Goal: Transaction & Acquisition: Purchase product/service

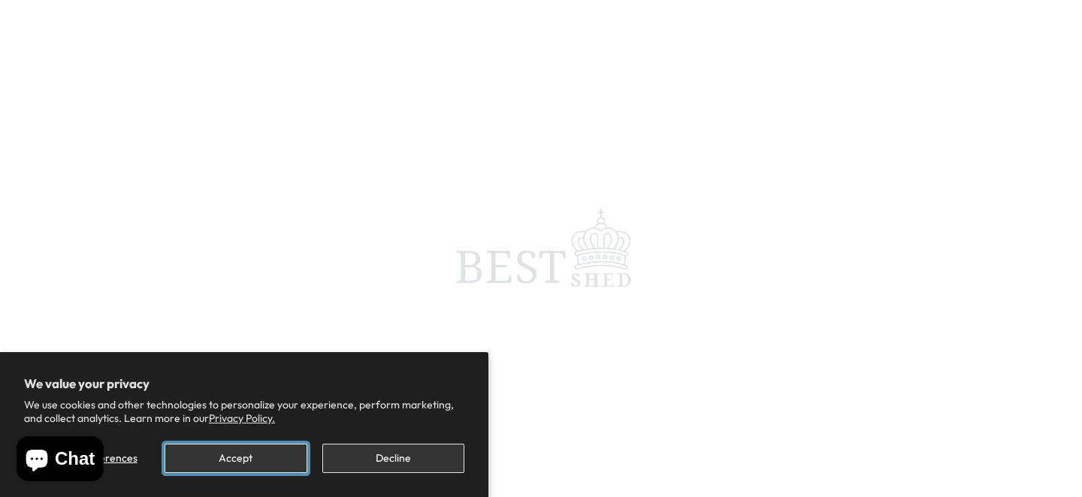
click at [279, 461] on button "Accept" at bounding box center [236, 458] width 142 height 29
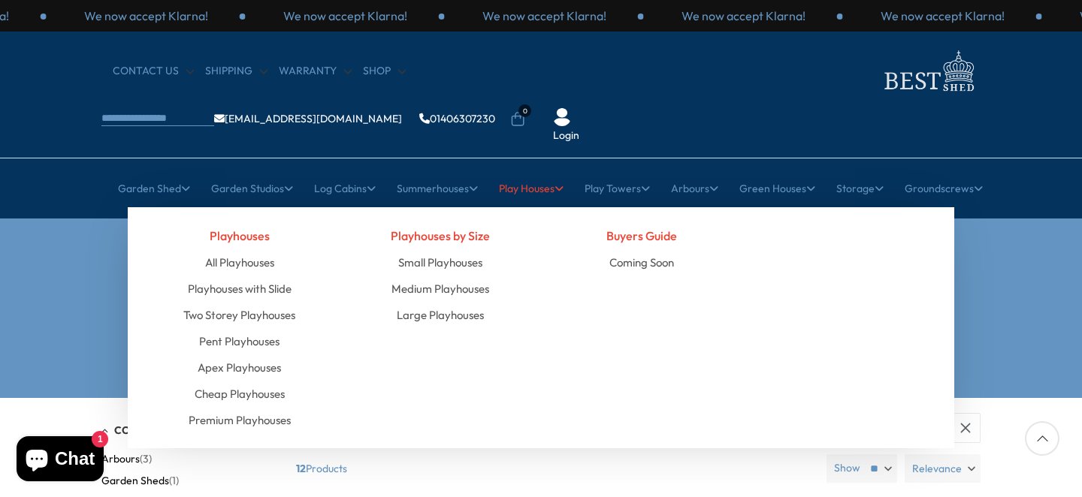
click at [563, 183] on icon at bounding box center [559, 188] width 9 height 11
click at [262, 249] on link "All Playhouses" at bounding box center [239, 262] width 69 height 26
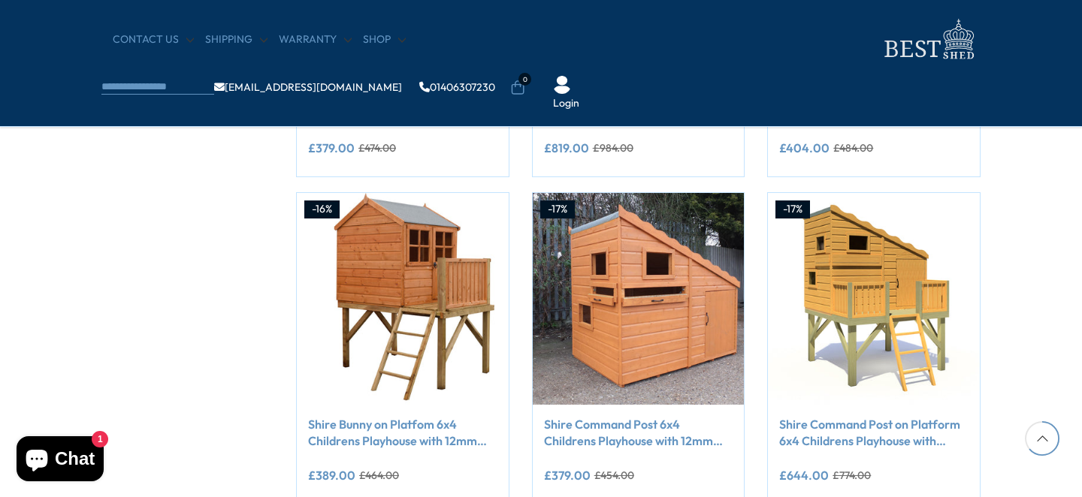
scroll to position [1171, 0]
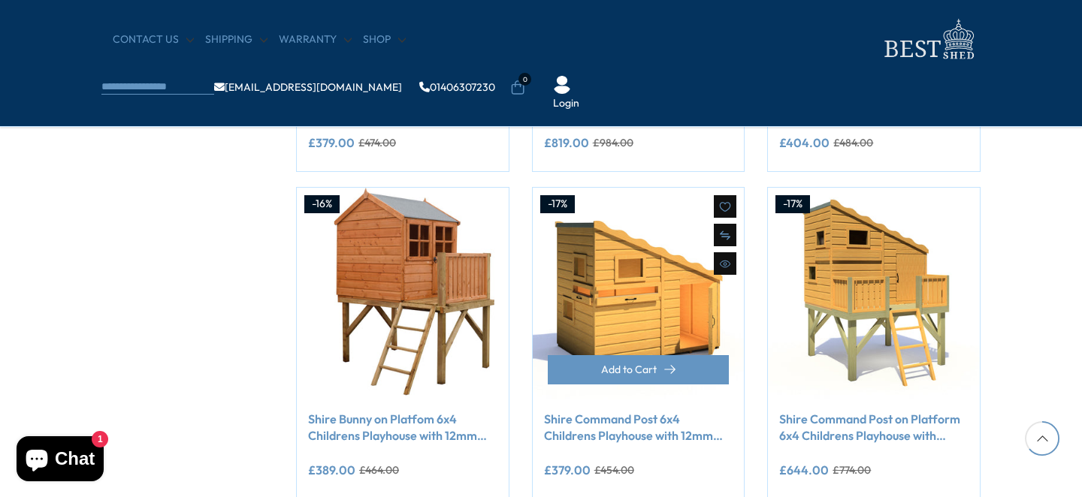
click at [653, 302] on img at bounding box center [639, 294] width 212 height 212
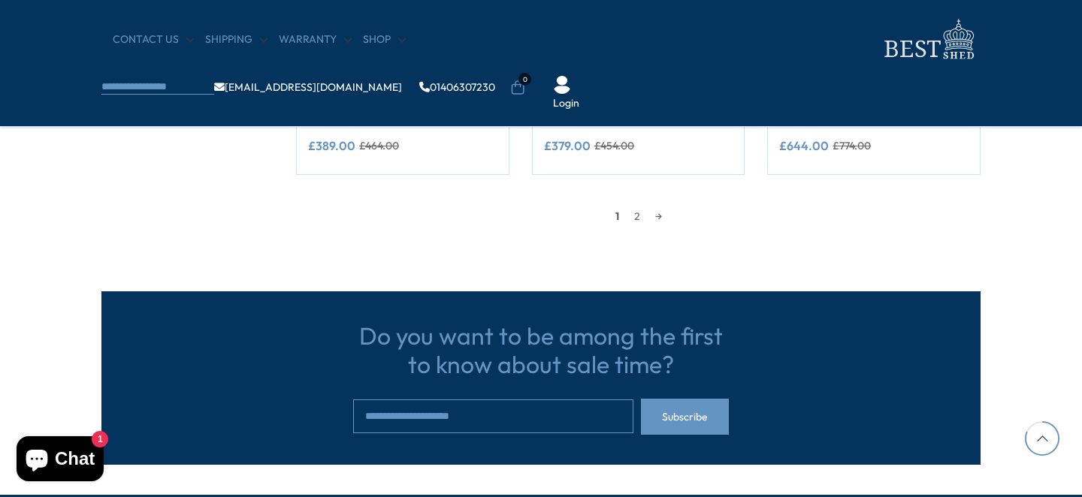
scroll to position [1501, 0]
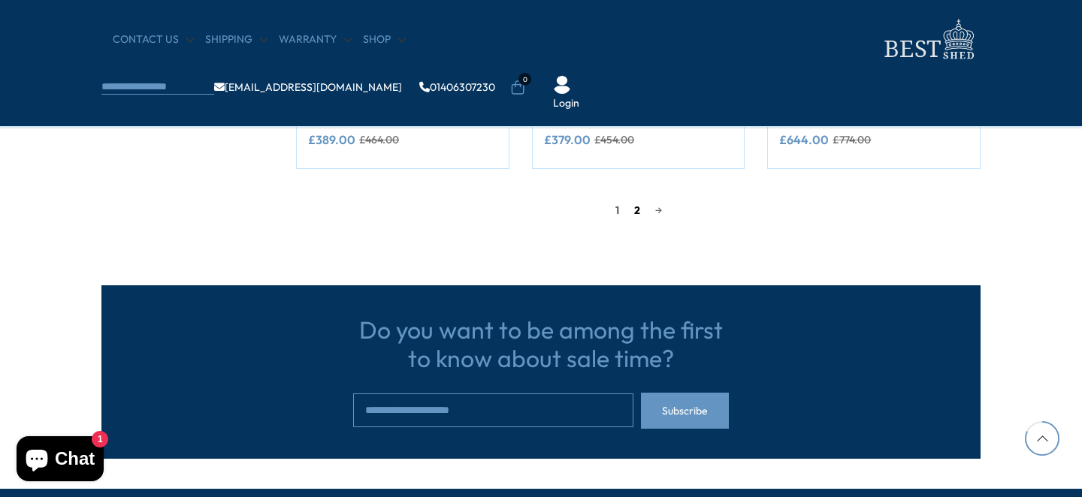
click at [636, 205] on link "2" at bounding box center [637, 210] width 21 height 23
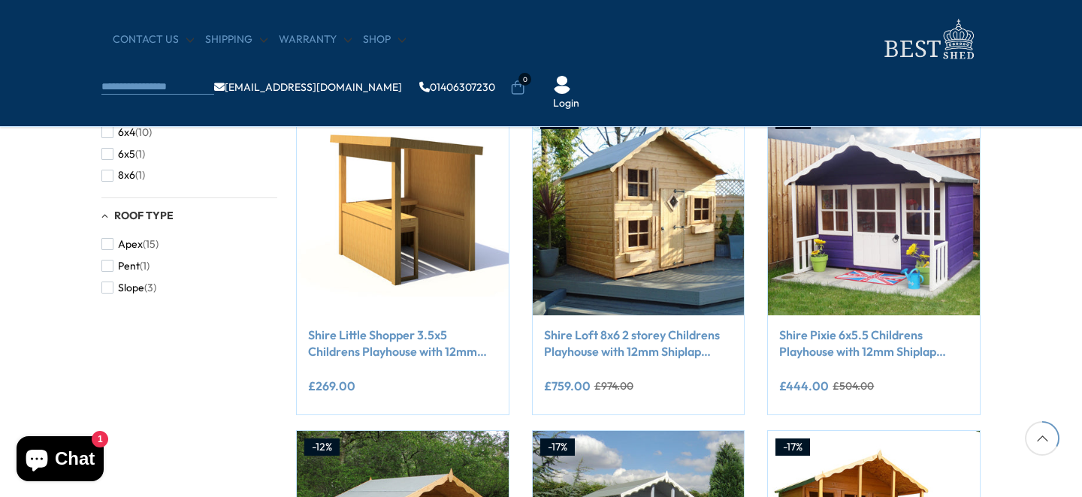
scroll to position [603, 0]
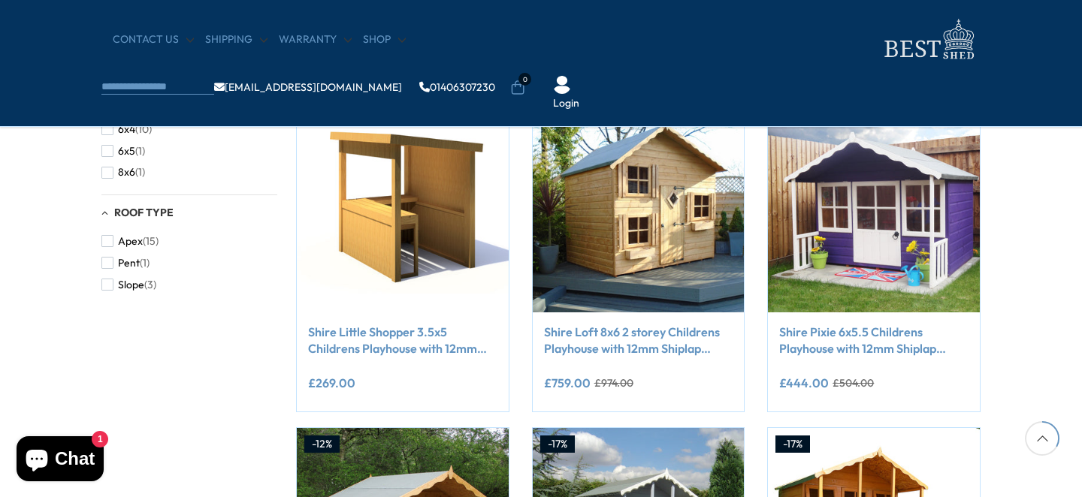
click at [638, 274] on button "Add to Cart" at bounding box center [639, 282] width 182 height 29
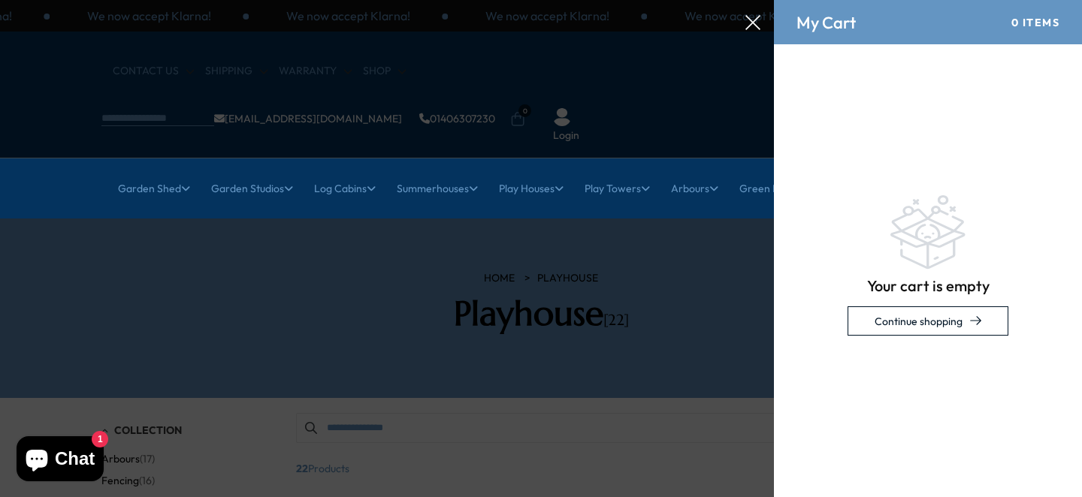
scroll to position [0, 0]
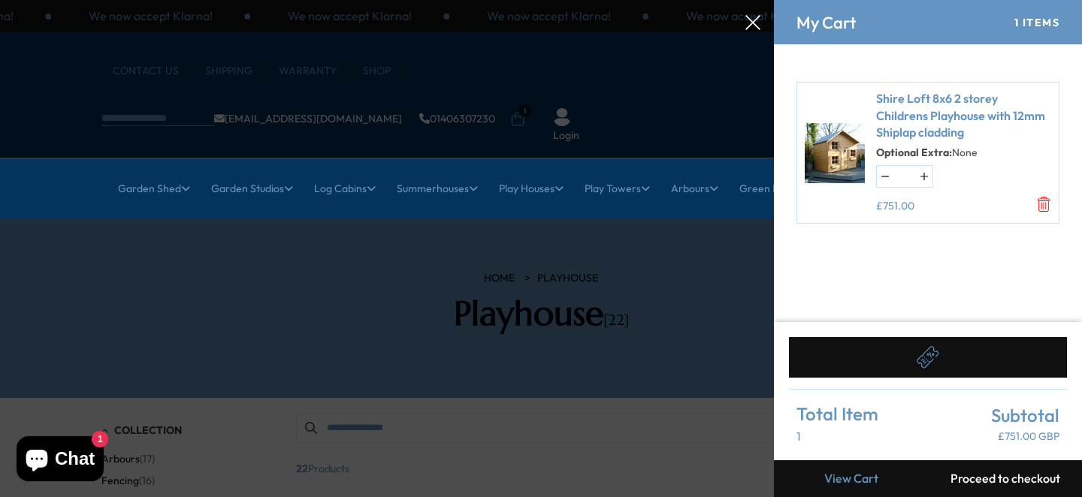
click at [1044, 200] on icon "Remove Shire Loft 8x6 2 storey Childrens Playhouse with 12mm Shiplap cladding -…" at bounding box center [1043, 204] width 15 height 15
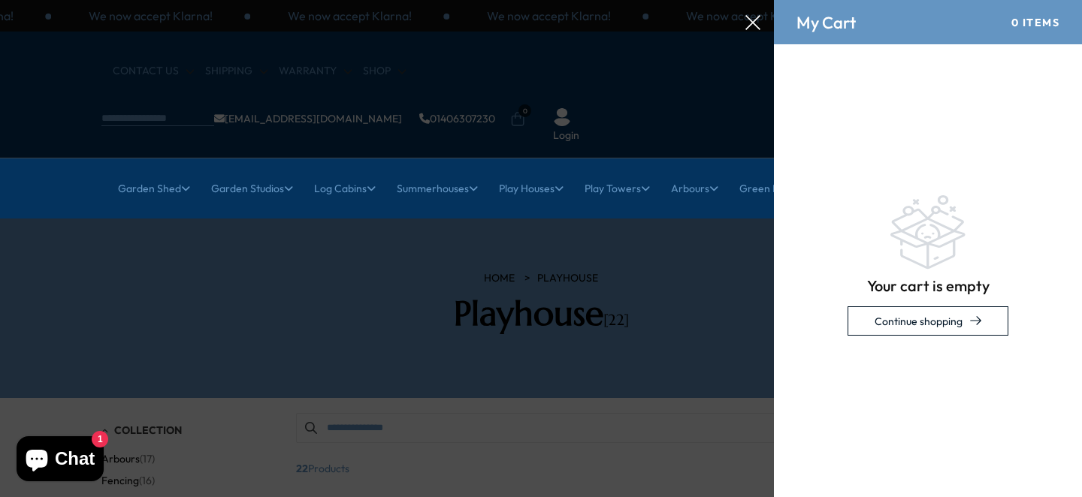
click at [758, 17] on icon at bounding box center [752, 22] width 15 height 15
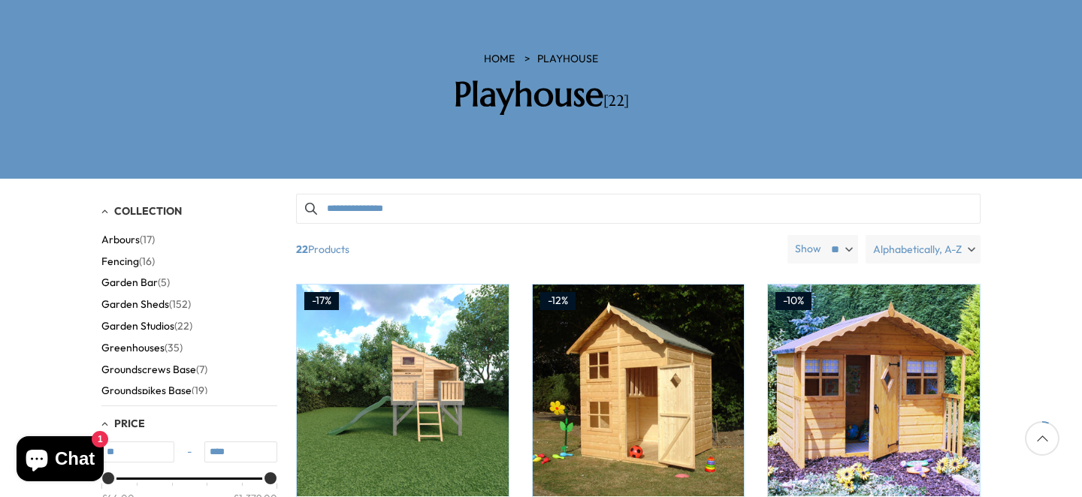
scroll to position [262, 0]
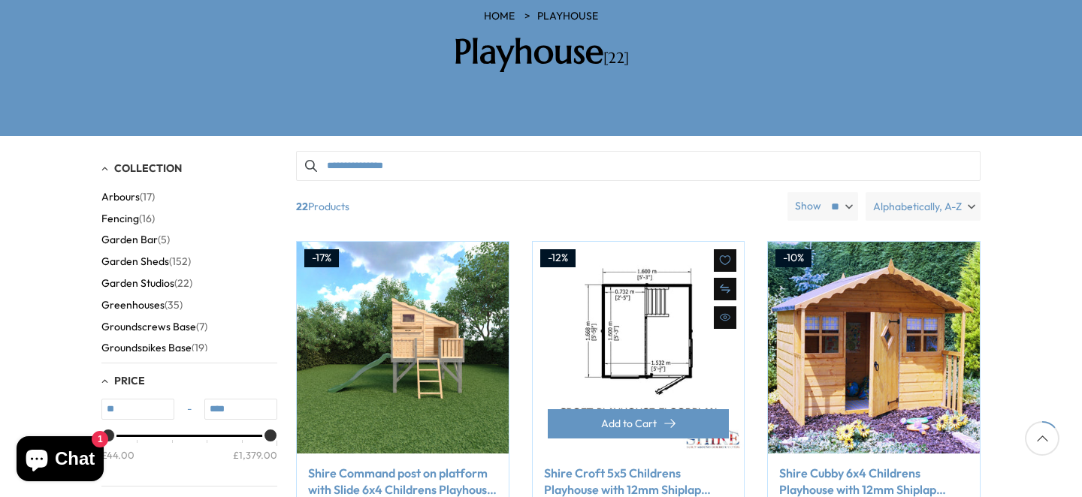
click at [639, 286] on img at bounding box center [639, 348] width 212 height 212
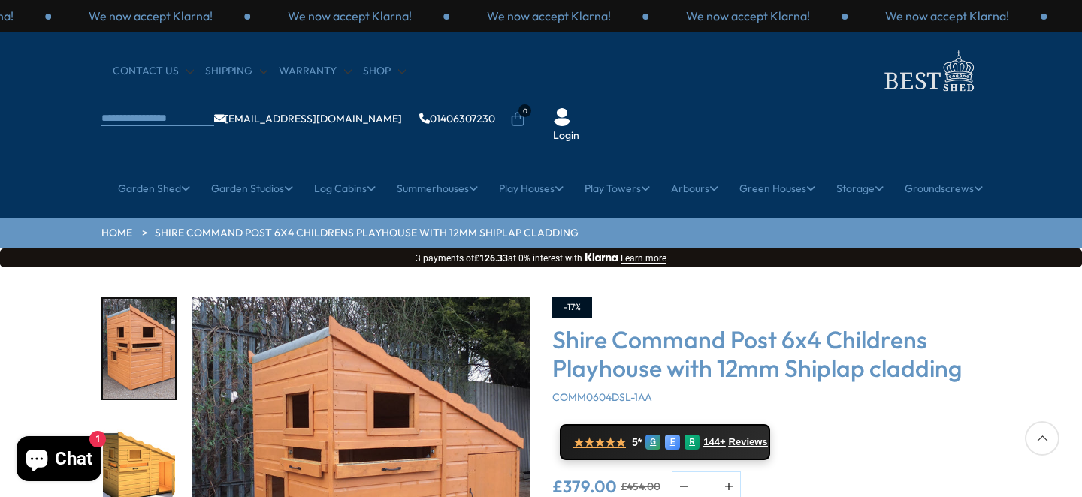
click at [130, 428] on img "2 / 11" at bounding box center [139, 467] width 72 height 100
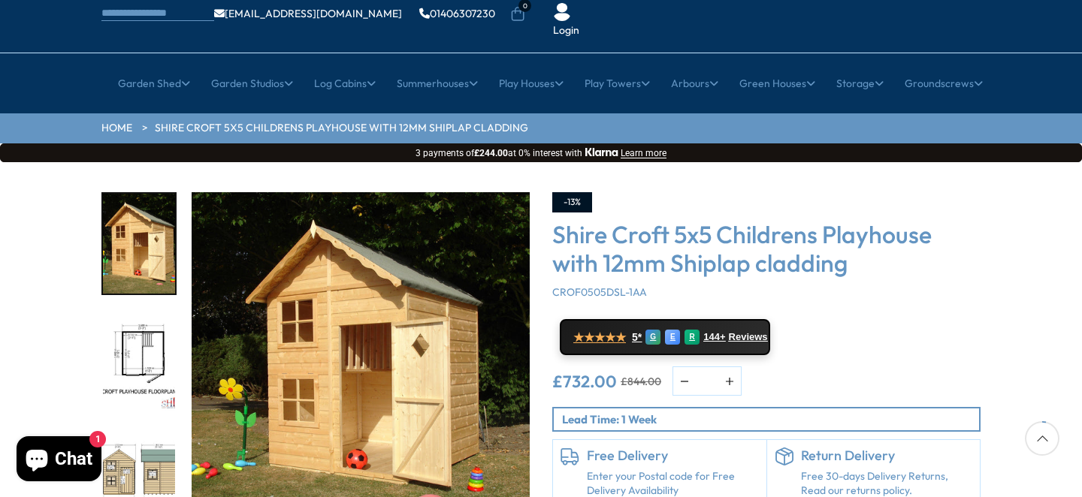
scroll to position [85, 0]
